Goal: Task Accomplishment & Management: Manage account settings

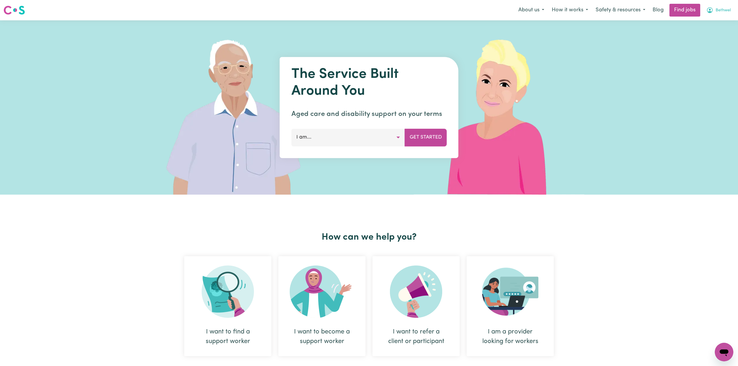
click at [724, 16] on button "Bethwel" at bounding box center [719, 10] width 32 height 12
click at [720, 42] on link "Logout" at bounding box center [712, 44] width 46 height 11
click at [724, 11] on link "Login" at bounding box center [725, 10] width 20 height 13
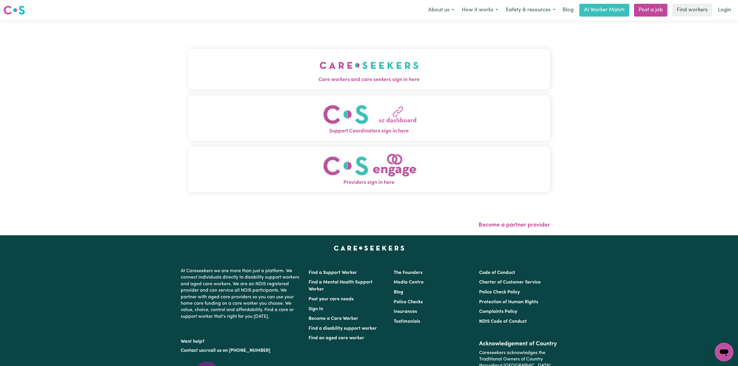
click at [271, 80] on span "Care workers and care seekers sign in here" at bounding box center [369, 80] width 362 height 8
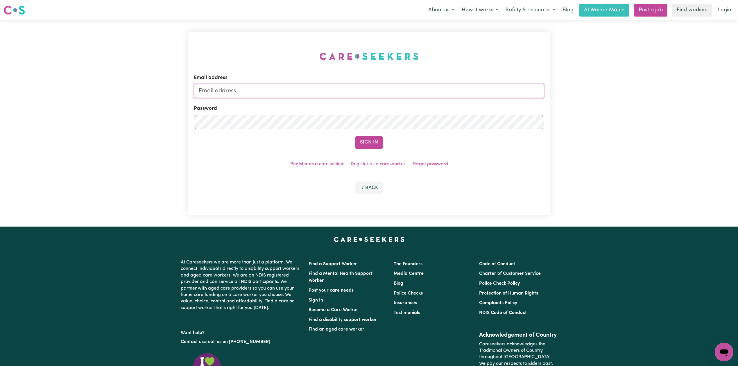
type input "[EMAIL_ADDRESS][DOMAIN_NAME]"
click at [248, 91] on input "[EMAIL_ADDRESS][DOMAIN_NAME]" at bounding box center [369, 91] width 351 height 14
click at [264, 38] on div "Email address [EMAIL_ADDRESS][DOMAIN_NAME] Password Sign In Register as a care …" at bounding box center [369, 123] width 362 height 183
click at [363, 134] on form "Email address [EMAIL_ADDRESS][DOMAIN_NAME] Password Sign In" at bounding box center [369, 111] width 351 height 75
click at [365, 140] on button "Sign In" at bounding box center [369, 142] width 28 height 13
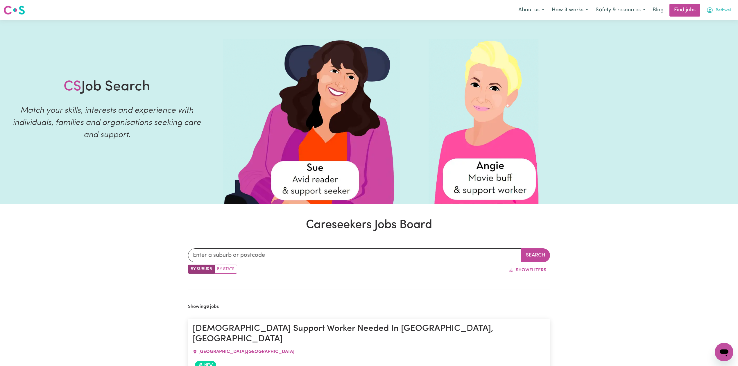
click at [723, 8] on span "Bethwel" at bounding box center [723, 10] width 15 height 6
click at [713, 40] on link "Logout" at bounding box center [712, 44] width 46 height 11
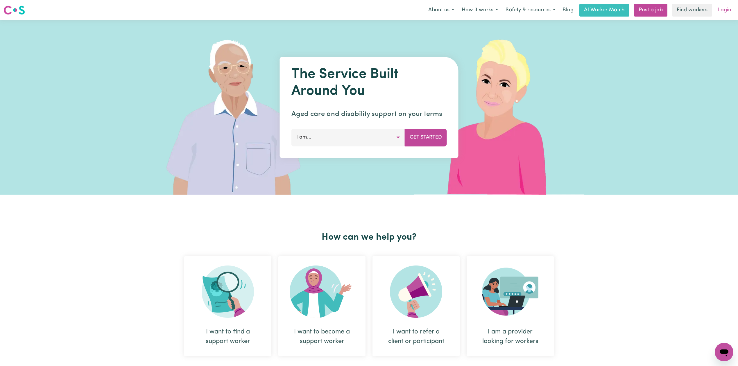
click at [730, 10] on link "Login" at bounding box center [725, 10] width 20 height 13
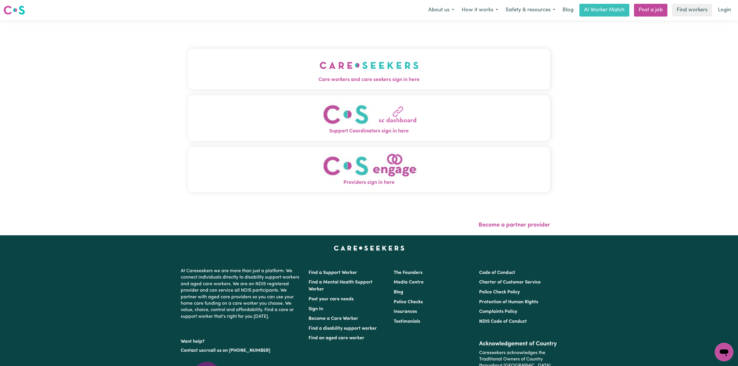
click at [351, 72] on img "Care workers and care seekers sign in here" at bounding box center [369, 66] width 99 height 22
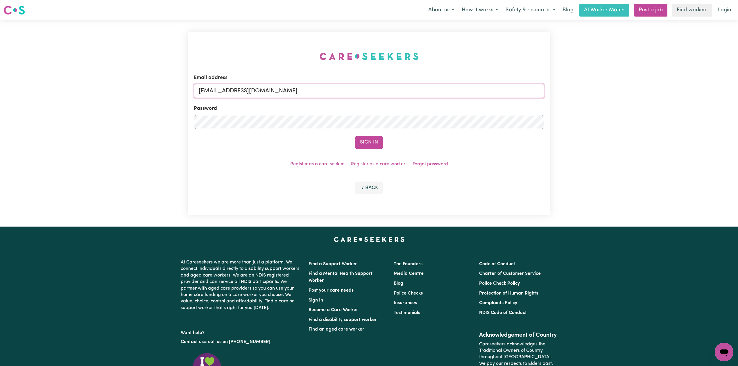
drag, startPoint x: 291, startPoint y: 91, endPoint x: 285, endPoint y: 94, distance: 6.4
click at [291, 91] on input "[EMAIL_ADDRESS][DOMAIN_NAME]" at bounding box center [369, 91] width 351 height 14
drag, startPoint x: 229, startPoint y: 88, endPoint x: 381, endPoint y: 88, distance: 151.5
click at [381, 88] on input "Superuser~jakefoster742@gmail.com" at bounding box center [369, 91] width 351 height 14
type input "Superuser~jakefoster742@gmail.com"
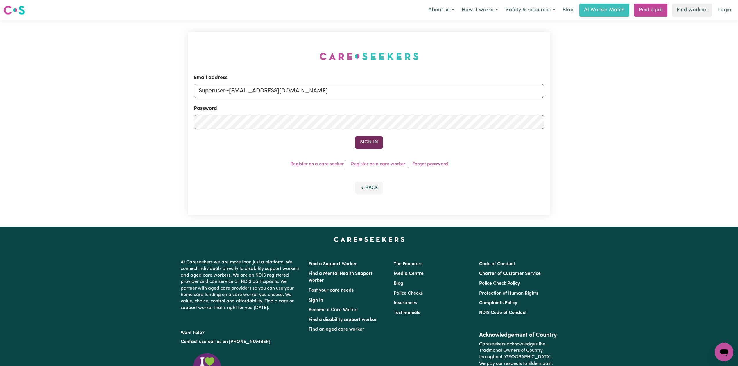
click at [366, 136] on button "Sign In" at bounding box center [369, 142] width 28 height 13
